Goal: Navigation & Orientation: Find specific page/section

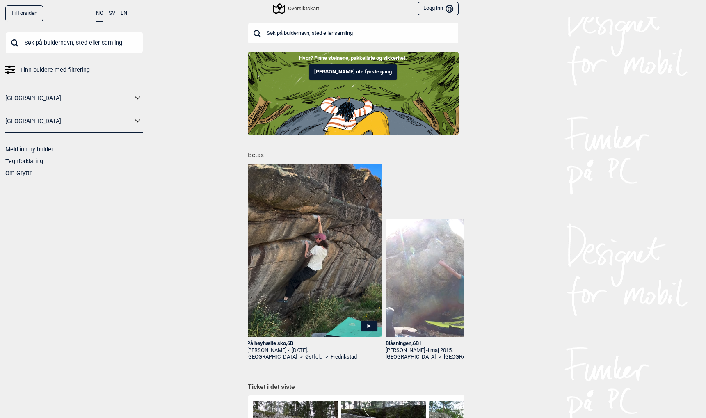
scroll to position [0, 3]
click at [400, 343] on div "Blåsningen , 6B+" at bounding box center [452, 343] width 135 height 7
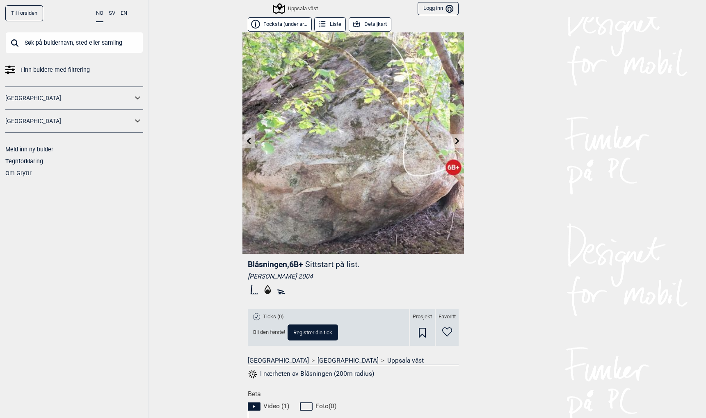
click at [281, 28] on button "Focksta (under ar..." at bounding box center [280, 24] width 64 height 14
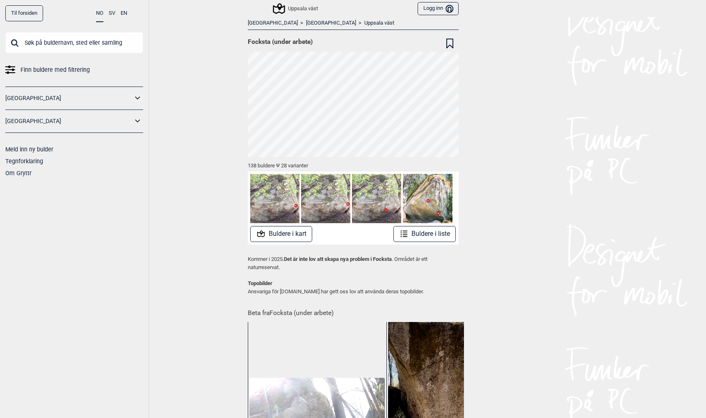
click at [138, 121] on icon at bounding box center [137, 120] width 5 height 3
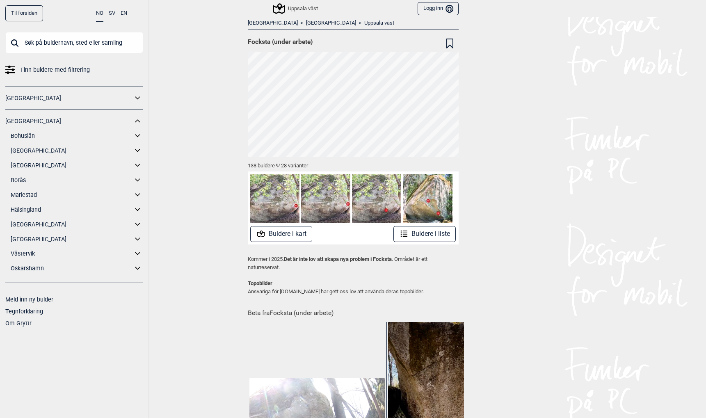
click at [136, 238] on icon at bounding box center [138, 239] width 11 height 12
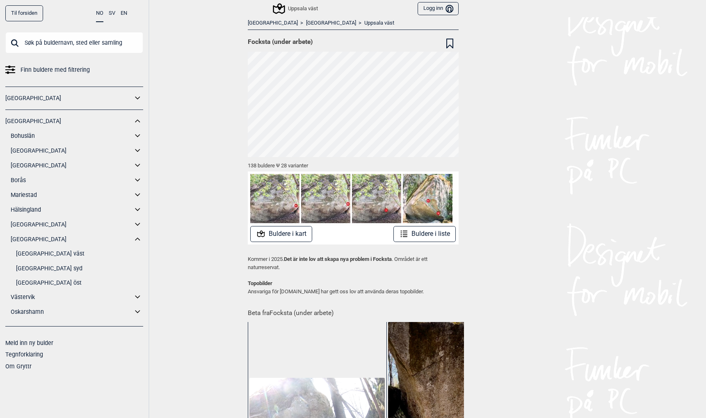
click at [23, 239] on link "Stockholm" at bounding box center [72, 239] width 122 height 12
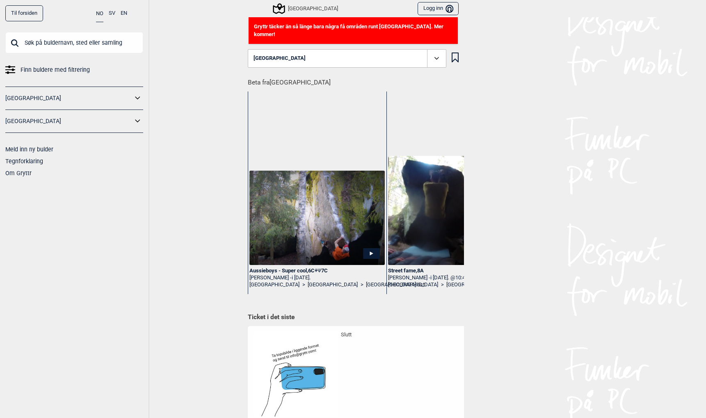
click at [438, 54] on icon at bounding box center [436, 58] width 9 height 9
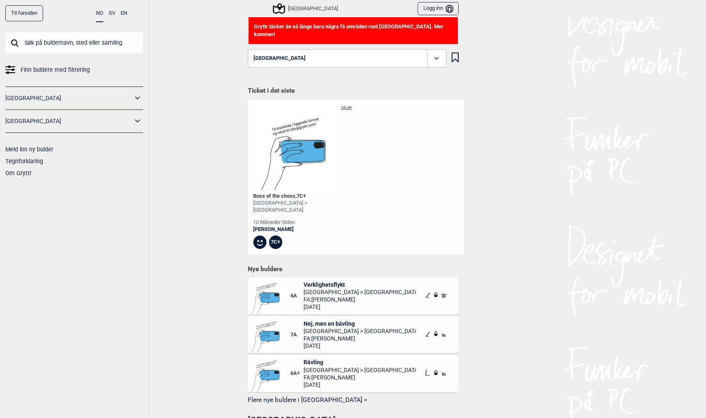
click at [439, 55] on icon at bounding box center [436, 58] width 9 height 9
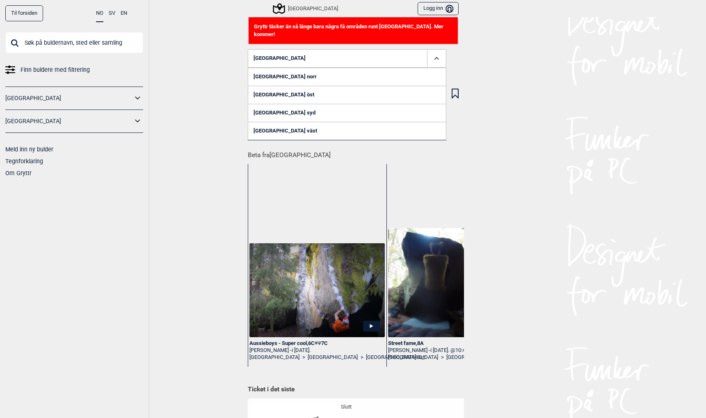
click at [281, 123] on link "[GEOGRAPHIC_DATA] väst" at bounding box center [347, 131] width 199 height 18
